Goal: Information Seeking & Learning: Check status

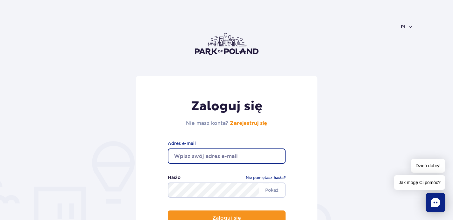
type input "ala_konk@vp.pl"
click at [226, 218] on button "Zaloguj się" at bounding box center [227, 218] width 118 height 15
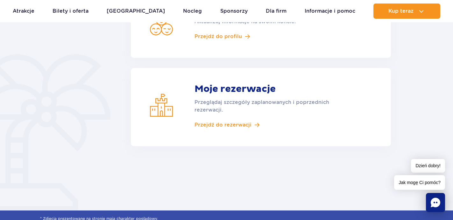
scroll to position [152, 0]
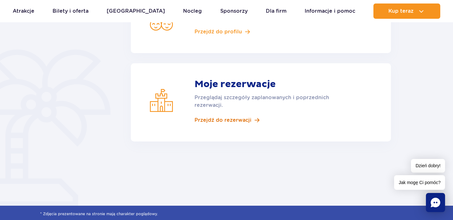
click at [210, 122] on span "Przejdź do rezerwacji" at bounding box center [222, 120] width 57 height 7
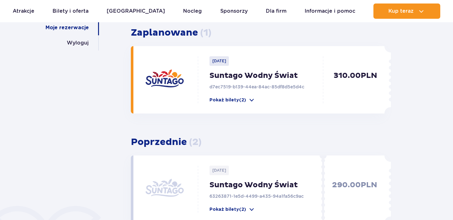
scroll to position [117, 0]
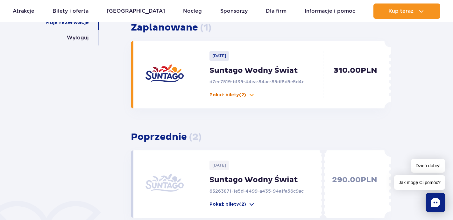
click at [241, 93] on p "Pokaż bilety (2)" at bounding box center [227, 95] width 37 height 6
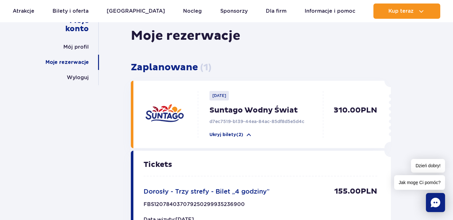
scroll to position [77, 0]
click at [240, 109] on p "Suntago Wodny Świat" at bounding box center [267, 110] width 117 height 10
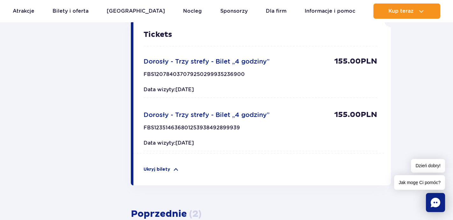
scroll to position [207, 0]
click at [235, 116] on span "Dorosły - Trzy strefy - Bilet „4 godziny”" at bounding box center [206, 115] width 126 height 8
click at [223, 132] on p "FBS123514636801253938492899939" at bounding box center [191, 130] width 96 height 10
drag, startPoint x: 219, startPoint y: 125, endPoint x: 166, endPoint y: 125, distance: 53.8
click at [166, 125] on p "FBS123514636801253938492899939" at bounding box center [191, 130] width 96 height 10
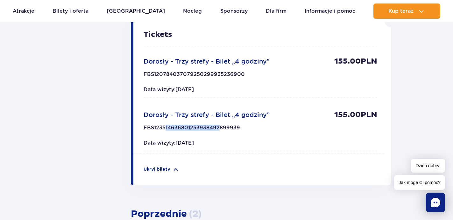
click at [166, 125] on p "FBS123514636801253938492899939" at bounding box center [191, 130] width 96 height 10
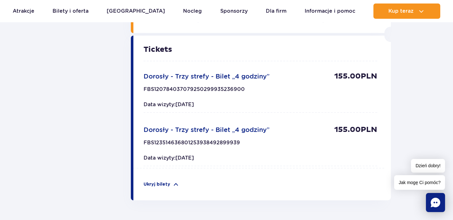
scroll to position [192, 0]
click at [220, 78] on span "Dorosły - Trzy strefy - Bilet „4 godziny”" at bounding box center [206, 77] width 126 height 8
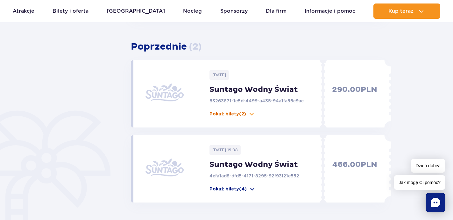
scroll to position [376, 0]
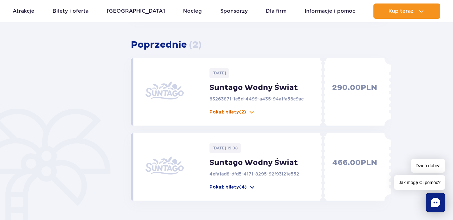
click at [241, 109] on p "Pokaż bilety (2)" at bounding box center [227, 112] width 37 height 6
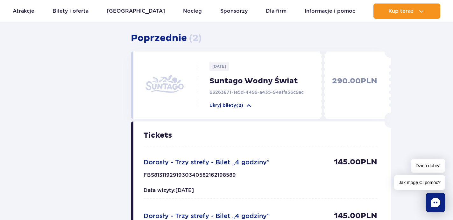
click at [242, 109] on div "2025-05-28 Suntago Wodny Świat 63263871-1e5d-4499-a435-94a1fa56c9ac Ukryj bilet…" at bounding box center [258, 85] width 251 height 67
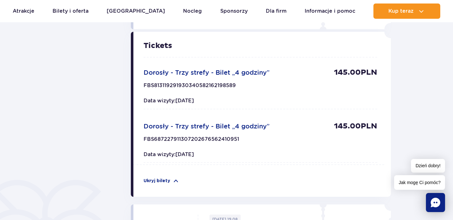
scroll to position [483, 0]
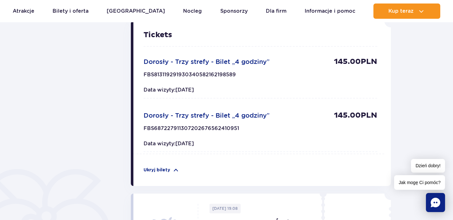
click at [195, 65] on span "Dorosły - Trzy strefy - Bilet „4 godziny”" at bounding box center [206, 62] width 126 height 8
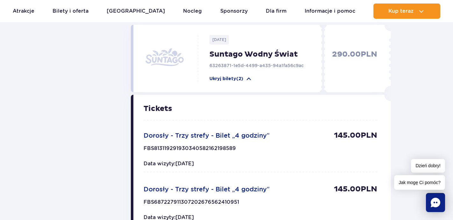
scroll to position [405, 0]
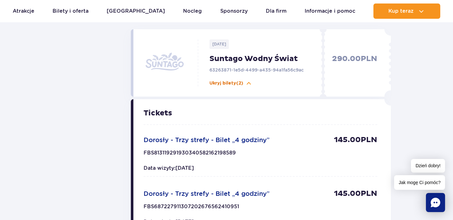
click at [211, 84] on p "Ukryj bilety (2)" at bounding box center [226, 83] width 34 height 6
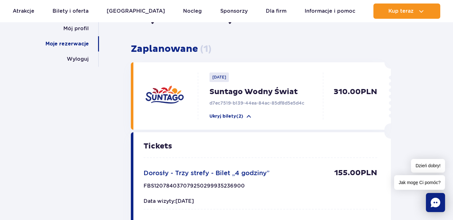
scroll to position [91, 0]
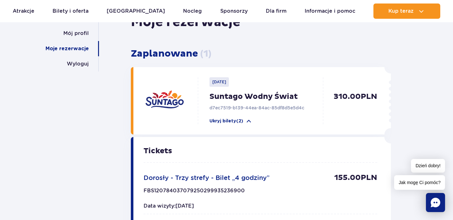
click at [233, 97] on p "Suntago Wodny Świat" at bounding box center [267, 97] width 117 height 10
click at [233, 107] on p "d7ec7519-b139-44ea-84ac-85df8d5e5d4c" at bounding box center [267, 108] width 117 height 6
click at [238, 93] on p "Suntago Wodny Świat" at bounding box center [267, 97] width 117 height 10
click at [344, 93] on p "310.00 PLN" at bounding box center [351, 108] width 51 height 32
click at [344, 95] on p "310.00 PLN" at bounding box center [351, 108] width 51 height 32
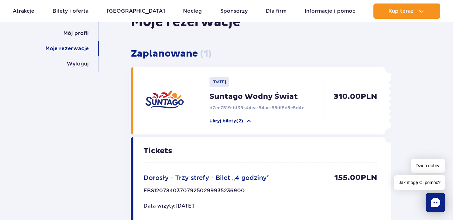
drag, startPoint x: 364, startPoint y: 91, endPoint x: 331, endPoint y: 87, distance: 33.0
click at [331, 88] on div "310.00 PLN" at bounding box center [355, 100] width 58 height 47
click at [224, 85] on p "2025-09-10" at bounding box center [218, 82] width 19 height 10
click at [224, 83] on p "2025-09-10" at bounding box center [218, 82] width 19 height 10
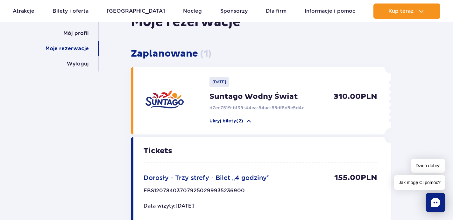
click at [200, 55] on span "( 1 )" at bounding box center [205, 54] width 11 height 12
click at [436, 207] on rect "Chat" at bounding box center [435, 202] width 19 height 19
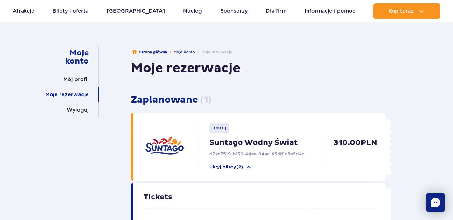
scroll to position [38, 0]
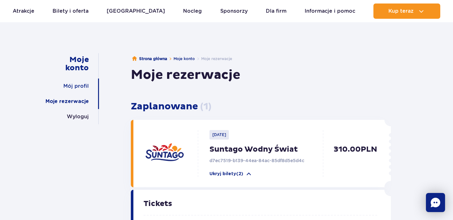
click at [78, 87] on link "Mój profil" at bounding box center [75, 86] width 25 height 15
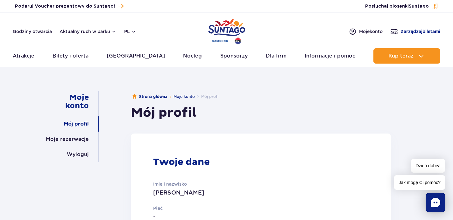
click at [403, 32] on span "Zarządzaj biletami" at bounding box center [420, 31] width 40 height 6
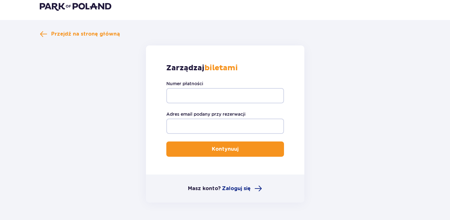
scroll to position [7, 0]
click at [71, 36] on span "Przejdź na stronę główną" at bounding box center [85, 33] width 69 height 7
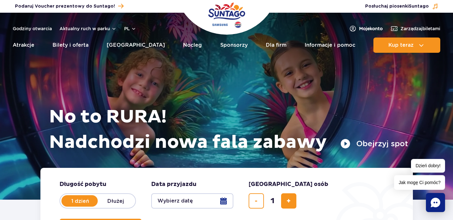
click at [367, 28] on span "Moje konto" at bounding box center [371, 28] width 24 height 6
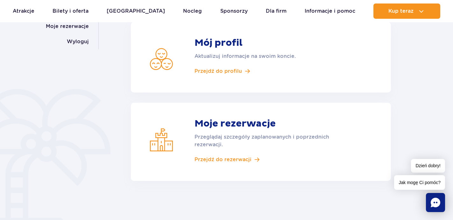
scroll to position [138, 0]
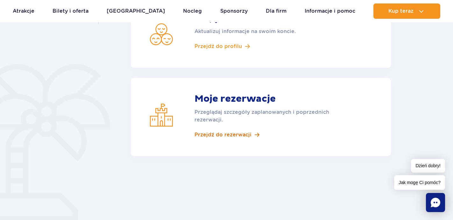
click at [214, 135] on span "Przejdź do rezerwacji" at bounding box center [222, 134] width 57 height 7
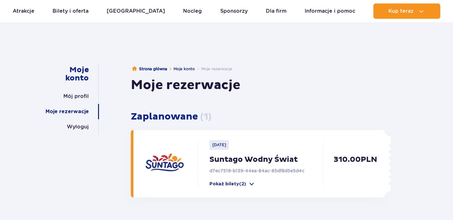
scroll to position [44, 0]
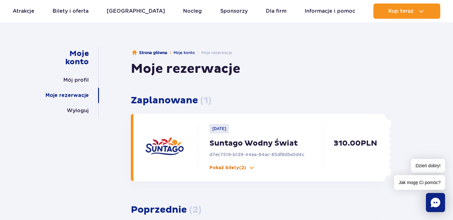
click at [240, 168] on p "Pokaż bilety (2)" at bounding box center [227, 168] width 37 height 6
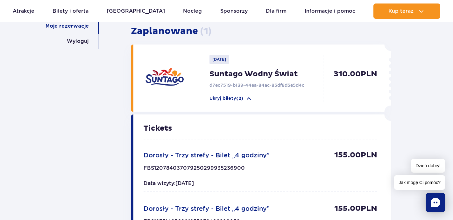
click at [225, 77] on p "Suntago Wodny Świat" at bounding box center [267, 74] width 117 height 10
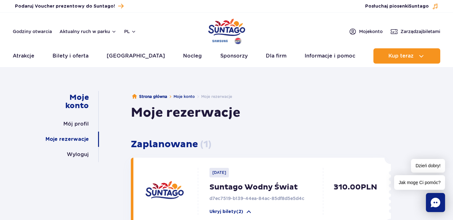
scroll to position [0, 0]
drag, startPoint x: 302, startPoint y: 200, endPoint x: 210, endPoint y: 200, distance: 92.2
click at [210, 200] on p "d7ec7519-b139-44ea-84ac-85df8d5e5d4c" at bounding box center [267, 198] width 117 height 6
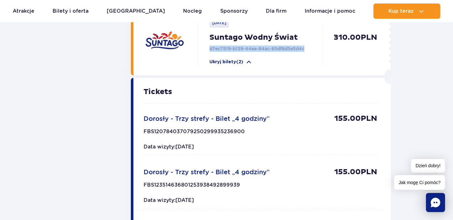
scroll to position [150, 0]
copy p "d7ec7519-b139-44ea-84ac-85df8d5e5d4c"
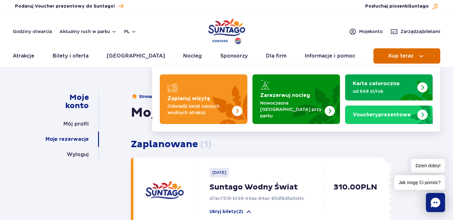
scroll to position [0, 0]
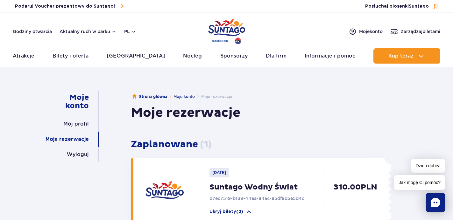
click at [400, 36] on header "Godziny otwarcia Aktualny ruch w parku pl PL EN UA Moje konto Zarządzaj biletam…" at bounding box center [226, 40] width 453 height 54
click at [401, 29] on span "Zarządzaj biletami" at bounding box center [420, 31] width 40 height 6
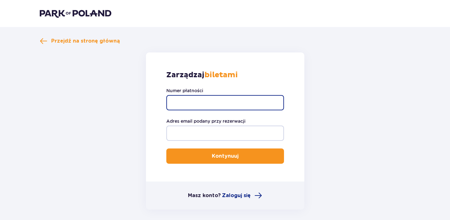
click at [200, 103] on input "Numer płatności" at bounding box center [225, 102] width 118 height 15
paste input "d7ec7519-b139-44ea-84ac-85df8d5e5d4c"
type input "d7ec7519-b139-44ea-84ac-85df8d5e5d4c"
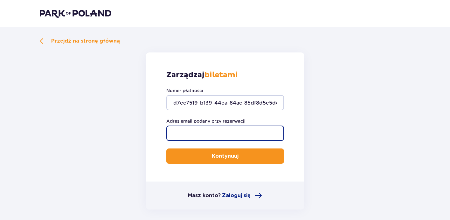
click at [207, 130] on input "Adres email podany przy rezerwacji" at bounding box center [225, 133] width 118 height 15
type input "ala"
type input "ala_konk@vp.pl"
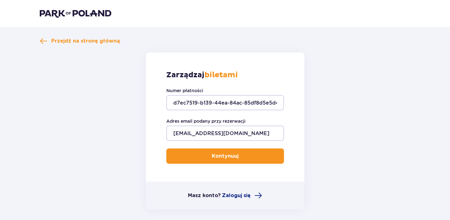
click at [212, 155] on p "Kontynuuj" at bounding box center [225, 156] width 27 height 7
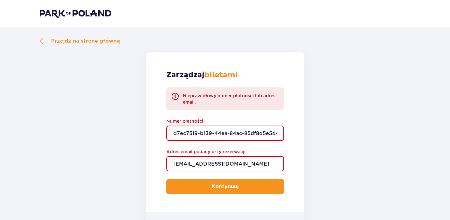
click at [211, 131] on input "d7ec7519-b139-44ea-84ac-85df8d5e5d4c" at bounding box center [225, 133] width 118 height 15
drag, startPoint x: 171, startPoint y: 133, endPoint x: 329, endPoint y: 145, distance: 157.9
click at [329, 145] on form "Zarządzaj biletami Nieprawidłowy numer płatności lub adres email. Numer płatnoś…" at bounding box center [225, 146] width 371 height 188
paste input "TR-VRC-J0FFD9X/90550055021"
type input "TR-VRC-J0FFD9X/90550055021"
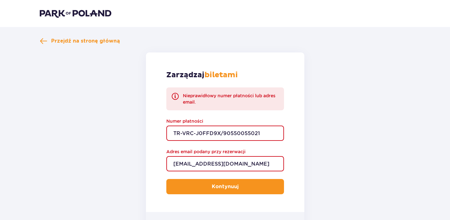
click at [221, 190] on p "Kontynuuj" at bounding box center [225, 186] width 27 height 7
click at [94, 43] on span "Przejdź na stronę główną" at bounding box center [85, 41] width 69 height 7
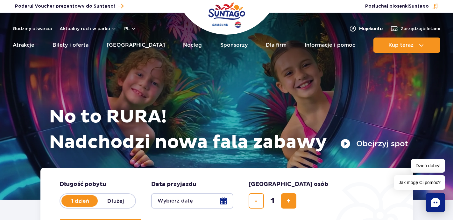
click at [354, 29] on link "Moje konto" at bounding box center [366, 29] width 34 height 8
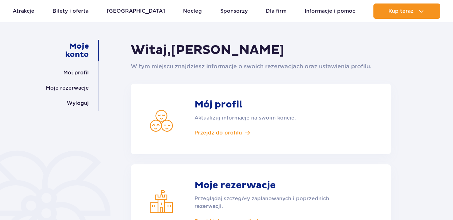
scroll to position [114, 0]
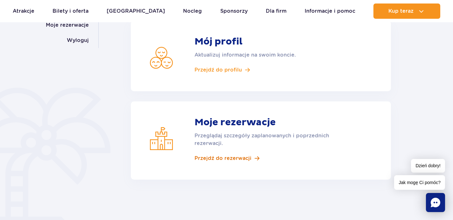
click at [236, 156] on span "Przejdź do rezerwacji" at bounding box center [222, 158] width 57 height 7
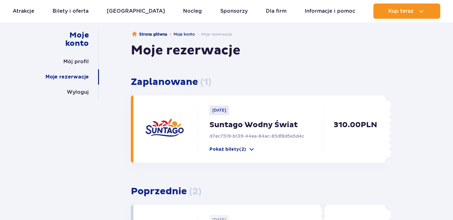
scroll to position [70, 0]
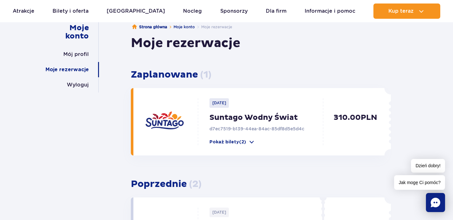
click at [221, 103] on p "2025-09-10" at bounding box center [218, 103] width 19 height 10
click at [170, 121] on img at bounding box center [164, 122] width 38 height 38
click at [226, 145] on p "Pokaż bilety (2)" at bounding box center [227, 142] width 37 height 6
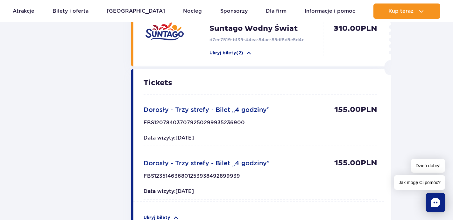
scroll to position [203, 0]
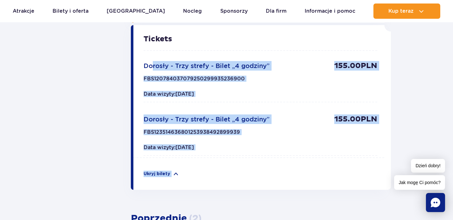
drag, startPoint x: 152, startPoint y: 62, endPoint x: 325, endPoint y: 197, distance: 219.9
click at [325, 197] on div "Zaplanowane ( 1 ) 2025-09-10 Suntago Wodny Świat d7ec7519-b139-44ea-84ac-85df8d…" at bounding box center [261, 148] width 260 height 454
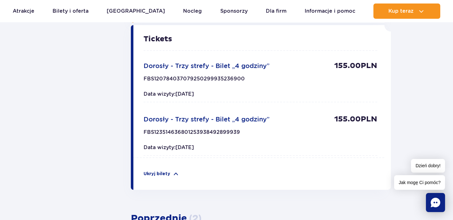
click at [315, 155] on span at bounding box center [259, 155] width 233 height 1
click at [196, 128] on div "Dorosły - Trzy strefy - Bilet „4 godziny” 155.00 PLN FBS12351463680125393849289…" at bounding box center [259, 135] width 233 height 41
click at [196, 114] on div "Tickets Dorosły - Trzy strefy - Bilet „4 godziny” 155.00 PLN FBS120784037079250…" at bounding box center [259, 96] width 233 height 122
click at [219, 130] on p "FBS123514636801253938492899939" at bounding box center [191, 134] width 96 height 10
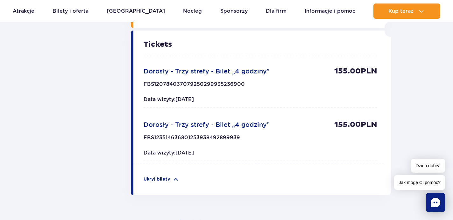
scroll to position [197, 0]
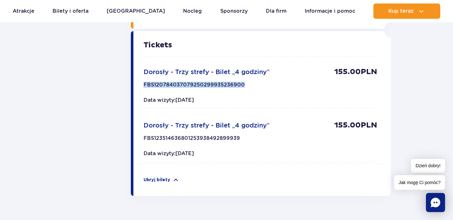
drag, startPoint x: 143, startPoint y: 86, endPoint x: 246, endPoint y: 85, distance: 103.1
click at [246, 85] on div "Tickets Dorosły - Trzy strefy - Bilet „4 godziny” 155.00 PLN FBS120784037079250…" at bounding box center [258, 97] width 251 height 133
copy p "FBS120784037079250299935236900"
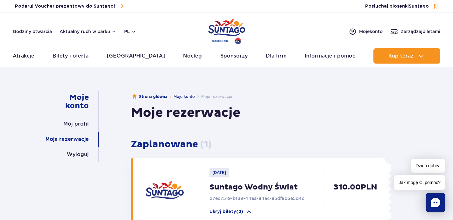
scroll to position [0, 0]
click at [402, 32] on span "Zarządzaj biletami" at bounding box center [420, 31] width 40 height 6
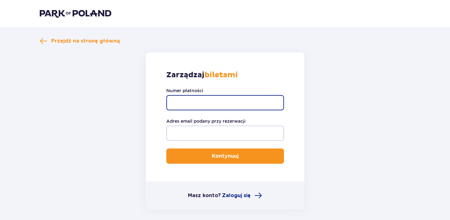
click at [237, 101] on input "Numer płatności" at bounding box center [225, 102] width 118 height 15
paste input "FBS120784037079250299935236900"
type input "FBS120784037079250299935236900"
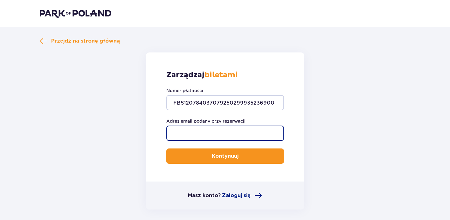
click at [229, 131] on input "Adres email podany przy rezerwacji" at bounding box center [225, 133] width 118 height 15
type input "ala_konk@vp.pl"
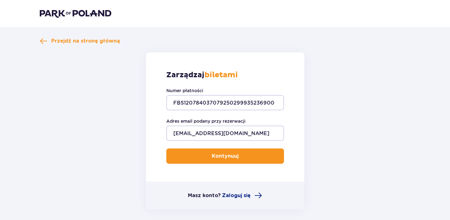
click at [278, 156] on button "Kontynuuj" at bounding box center [225, 156] width 118 height 15
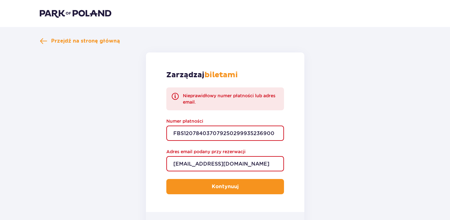
scroll to position [2, 0]
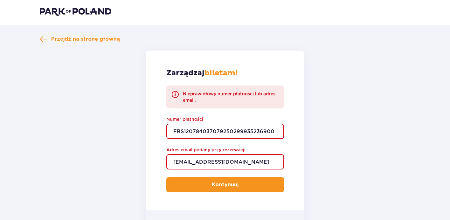
click at [95, 49] on div "Przejdź na stronę główną Zarządzaj biletami Nieprawidłowy numer płatności lub a…" at bounding box center [225, 136] width 371 height 203
click at [95, 39] on span "Przejdź na stronę główną" at bounding box center [85, 39] width 69 height 7
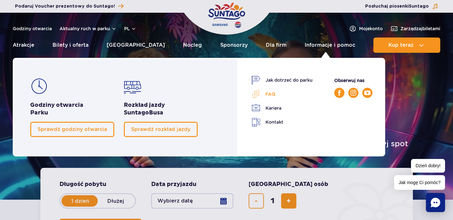
click at [270, 95] on link "FAQ" at bounding box center [281, 94] width 61 height 9
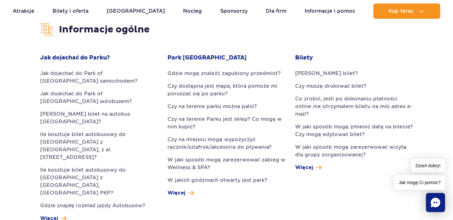
scroll to position [171, 0]
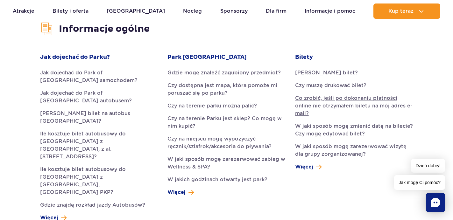
click at [350, 106] on link "Co zrobić, jeśli po dokonaniu płatności online nie otrzymałem biletu na mój adr…" at bounding box center [354, 105] width 118 height 23
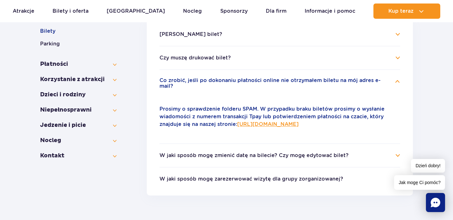
scroll to position [150, 0]
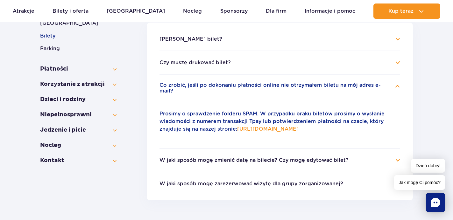
click at [256, 126] on link "https://parkofpoland.com/pl/kontakt" at bounding box center [267, 129] width 61 height 6
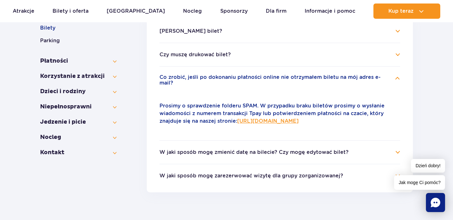
scroll to position [159, 0]
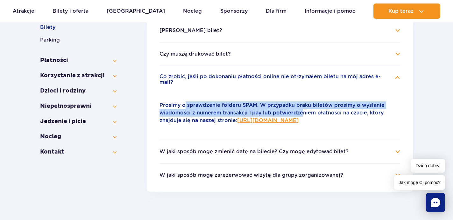
drag, startPoint x: 184, startPoint y: 99, endPoint x: 299, endPoint y: 111, distance: 115.5
click at [299, 111] on p "Prosimy o sprawdzenie folderu SPAM. W przypadku braku biletów prosimy o wysłani…" at bounding box center [279, 112] width 240 height 23
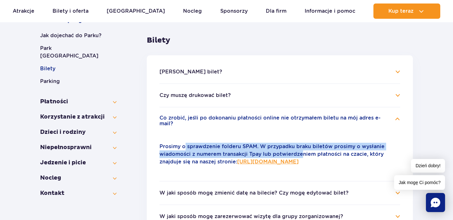
scroll to position [119, 0]
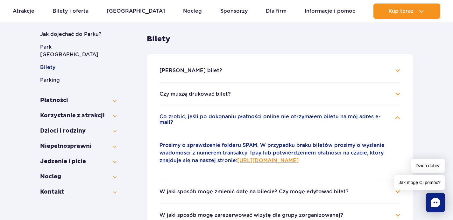
click at [238, 99] on li "Czy muszę drukować bilet? Nie, bilet on-line do naszego parku możesz pokazać w …" at bounding box center [279, 94] width 240 height 24
click at [227, 92] on button "Czy muszę drukować bilet?" at bounding box center [194, 94] width 71 height 6
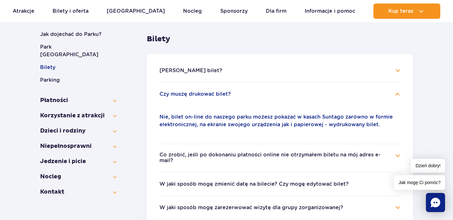
click at [227, 93] on button "Czy muszę drukować bilet?" at bounding box center [194, 94] width 71 height 6
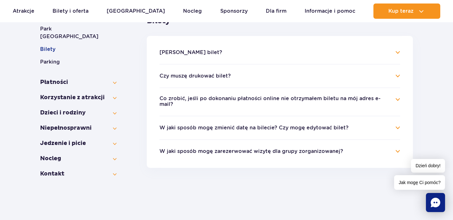
scroll to position [143, 0]
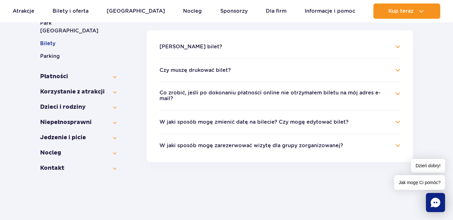
click at [249, 89] on li "Co zrobić, jeśli po dokonaniu płatności online nie otrzymałem biletu na mój adr…" at bounding box center [279, 96] width 240 height 28
click at [251, 96] on button "Co zrobić, jeśli po dokonaniu płatności online nie otrzymałem biletu na mój adr…" at bounding box center [274, 96] width 231 height 12
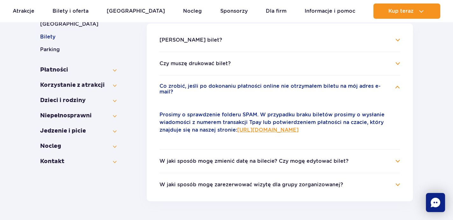
scroll to position [150, 0]
click at [261, 128] on link "https://parkofpoland.com/pl/kontakt" at bounding box center [267, 130] width 61 height 6
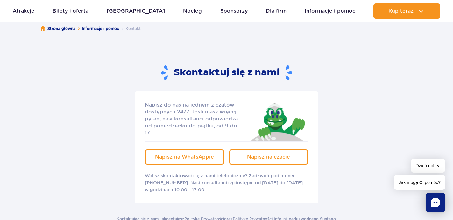
scroll to position [55, 0]
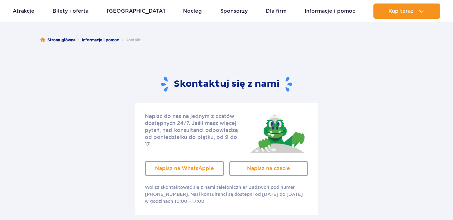
scroll to position [49, 0]
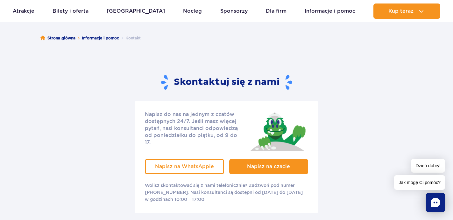
click at [249, 163] on span "Napisz na czacie" at bounding box center [268, 166] width 43 height 6
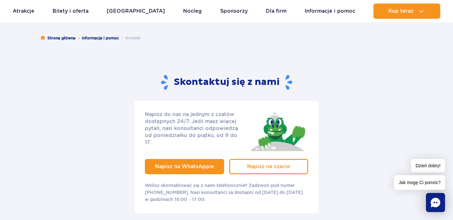
click at [202, 163] on span "Napisz na WhatsAppie" at bounding box center [184, 166] width 59 height 6
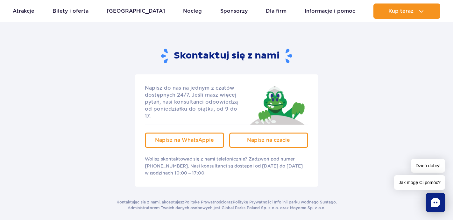
scroll to position [77, 0]
